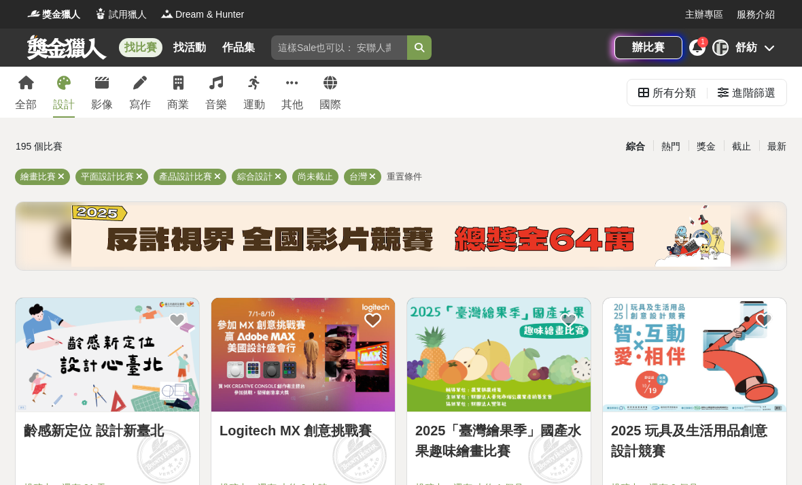
click at [72, 90] on link "設計" at bounding box center [64, 92] width 22 height 51
click at [782, 144] on div "最新" at bounding box center [777, 147] width 35 height 24
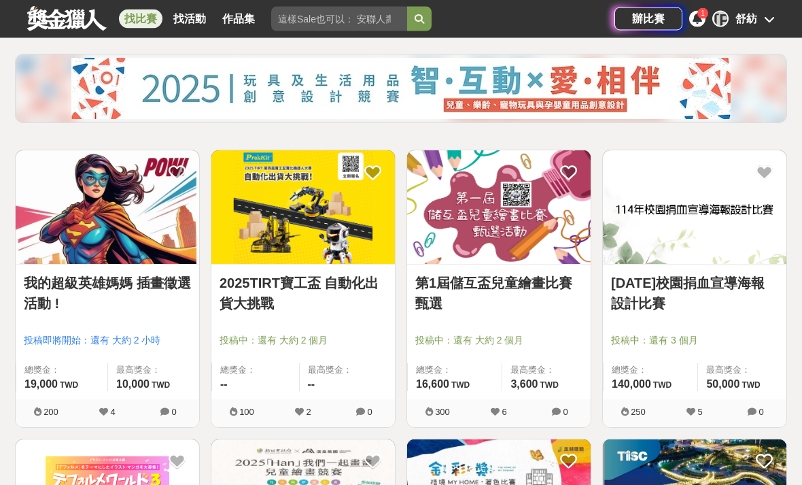
scroll to position [148, 0]
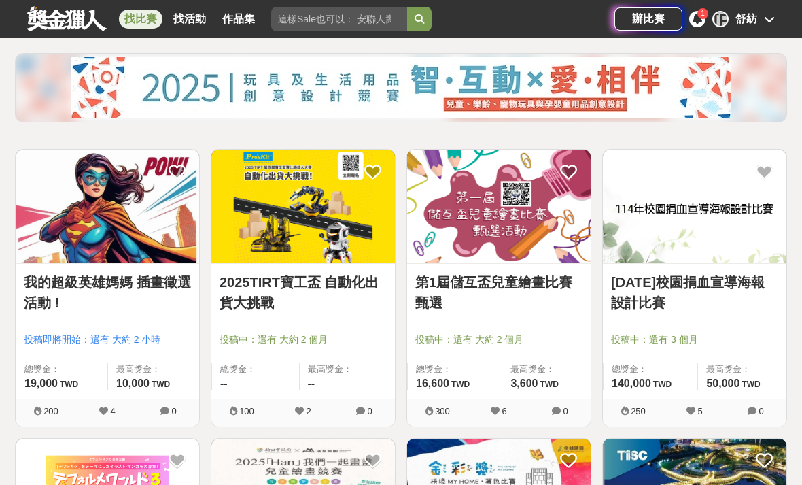
click at [140, 231] on img at bounding box center [108, 207] width 184 height 114
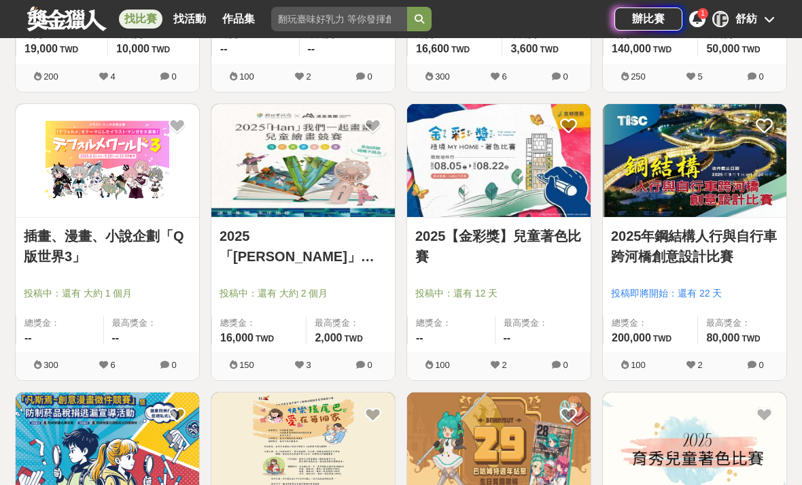
scroll to position [484, 0]
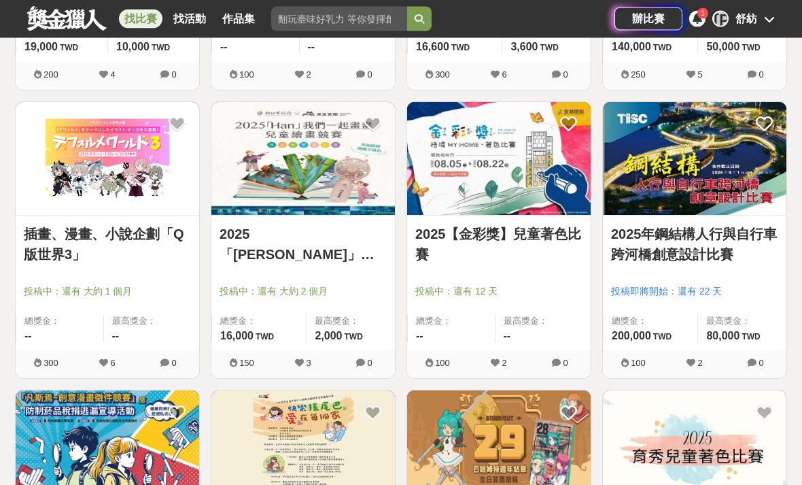
click at [322, 214] on img at bounding box center [303, 160] width 184 height 114
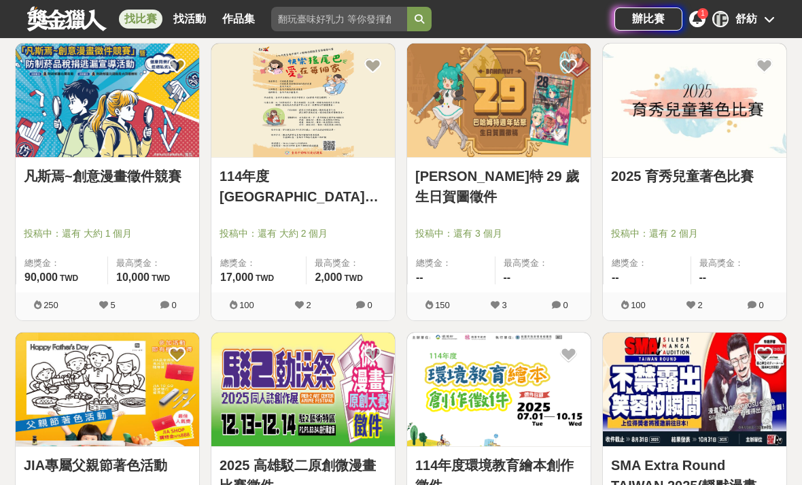
scroll to position [835, 0]
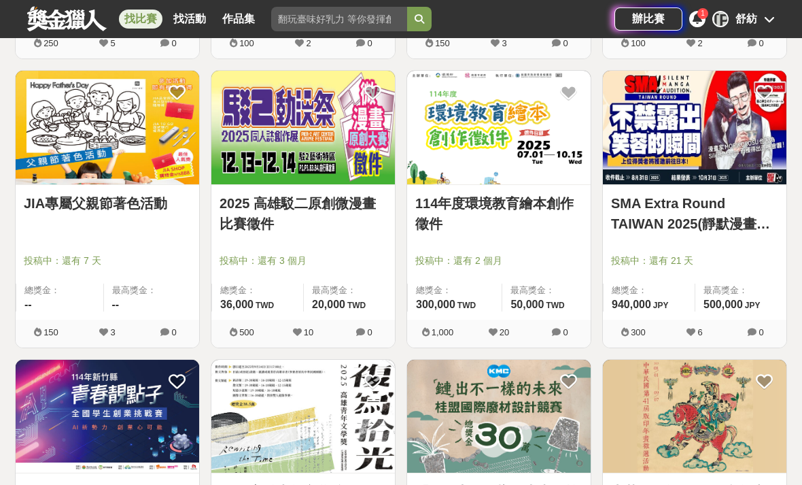
click at [726, 298] on div "最高獎金： 500,000 JPY" at bounding box center [741, 298] width 92 height 28
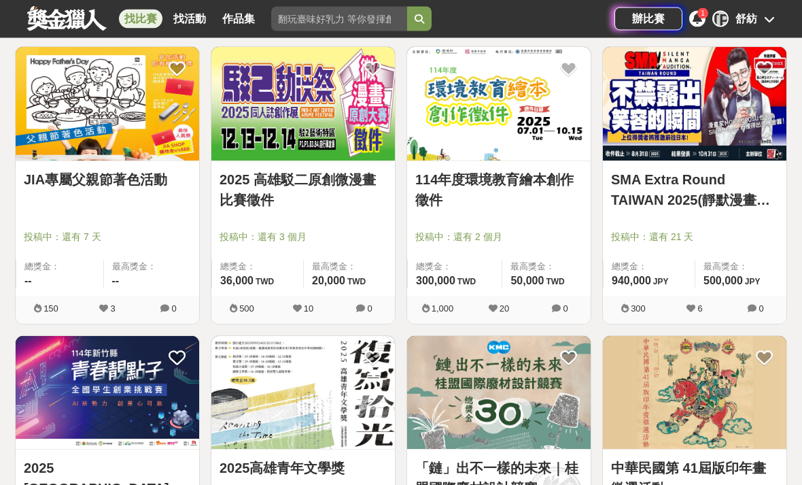
scroll to position [1117, 0]
click at [738, 197] on link "SMA Extra Round TAIWAN 2025(靜默漫畫世界大賽)台灣限定回合" at bounding box center [694, 189] width 167 height 41
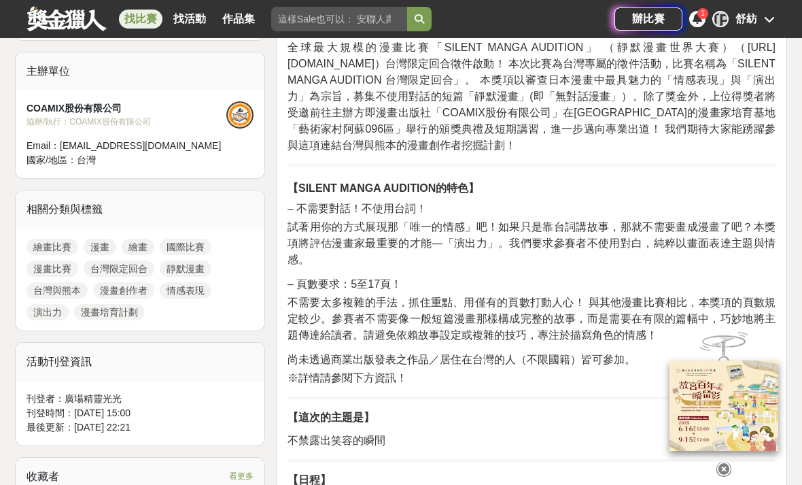
scroll to position [454, 0]
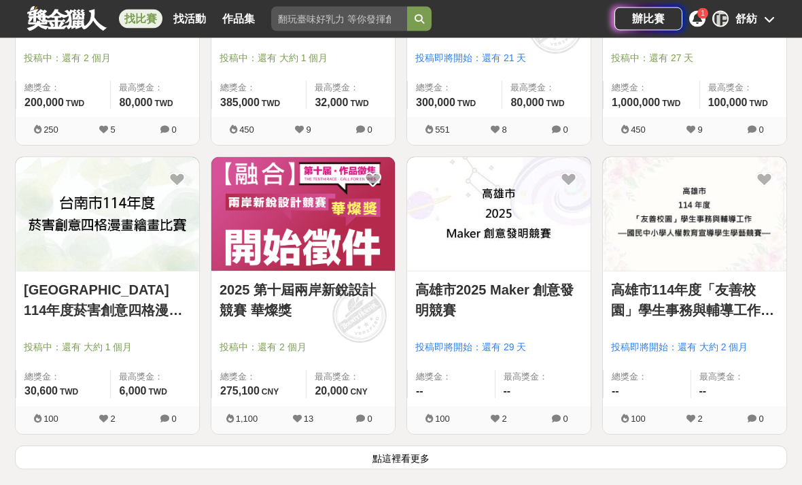
click at [515, 460] on button "點這裡看更多" at bounding box center [401, 458] width 773 height 24
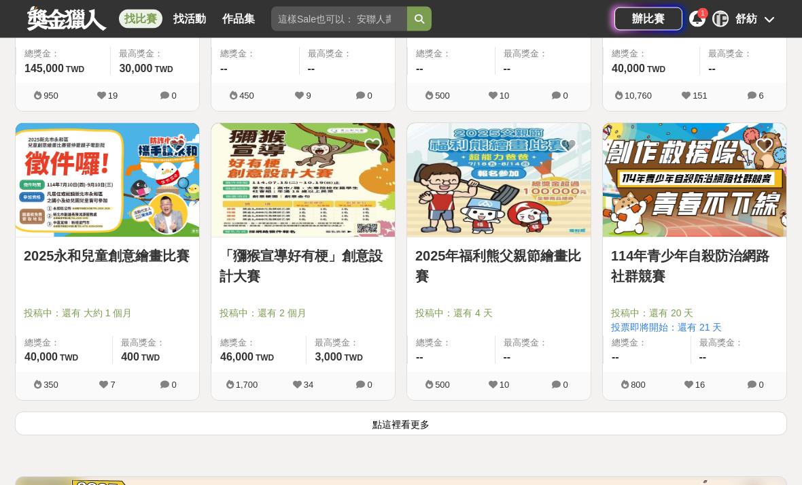
scroll to position [3352, 0]
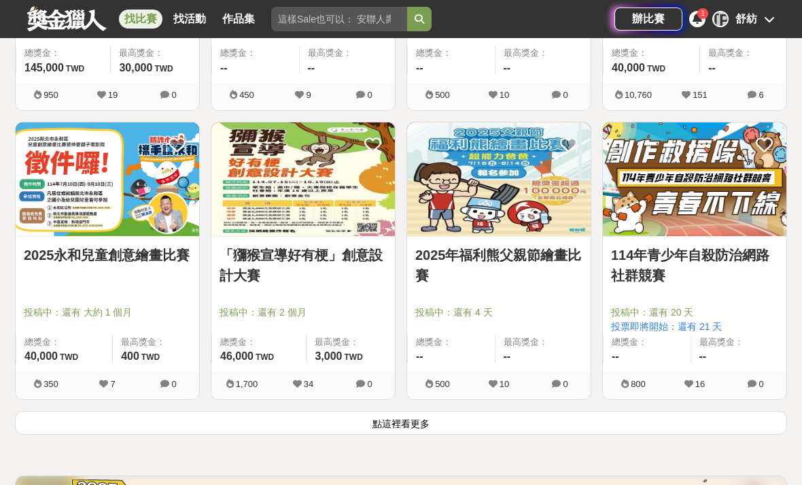
click at [401, 426] on button "點這裡看更多" at bounding box center [401, 423] width 773 height 24
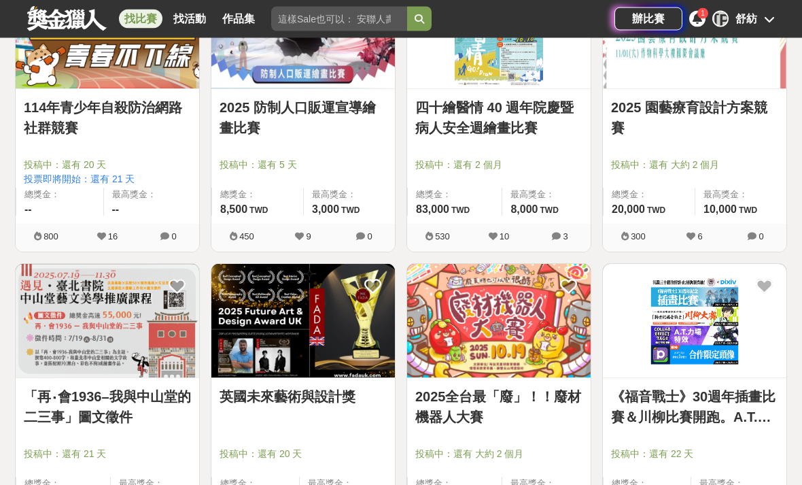
scroll to position [3784, 0]
